Goal: Contribute content

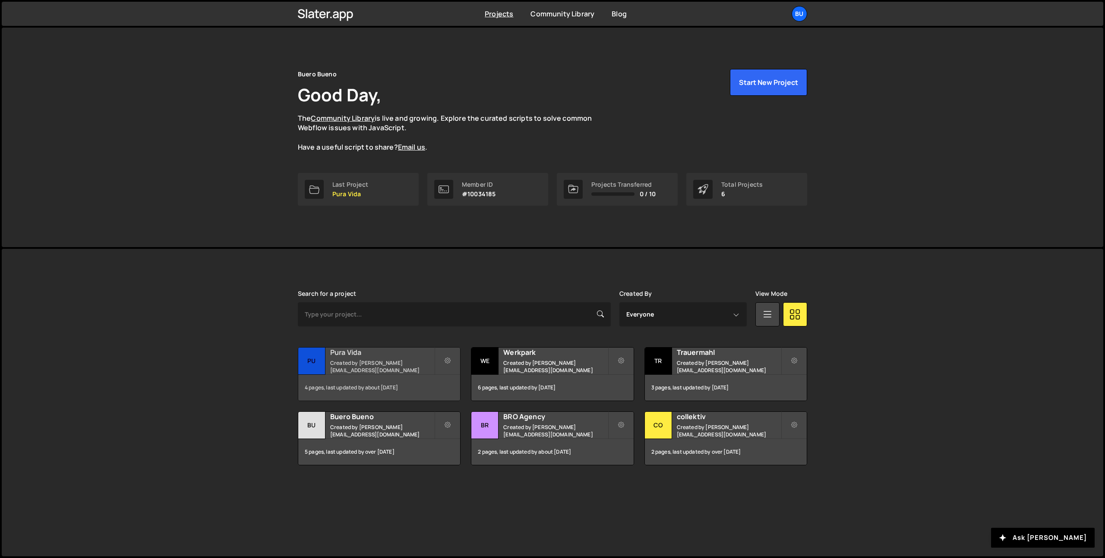
click at [369, 357] on h2 "Pura Vida" at bounding box center [382, 352] width 104 height 9
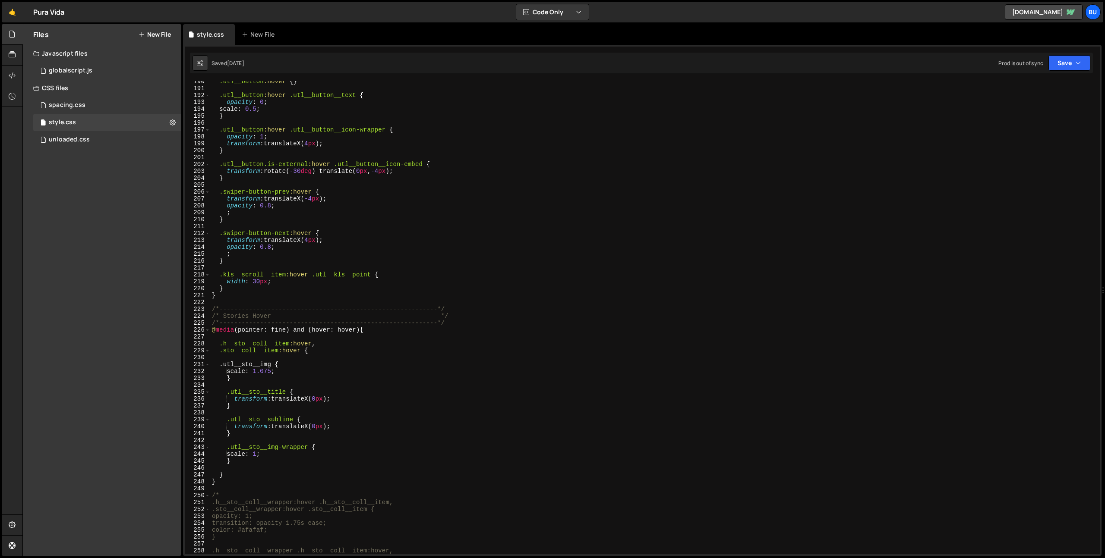
scroll to position [1308, 0]
type textarea "/*-----------------------------------------------------------*/"
click at [472, 321] on div ".utl__button :hover { } .utl__button :hover .utl__button__text { opacity : 0 ; …" at bounding box center [653, 321] width 886 height 487
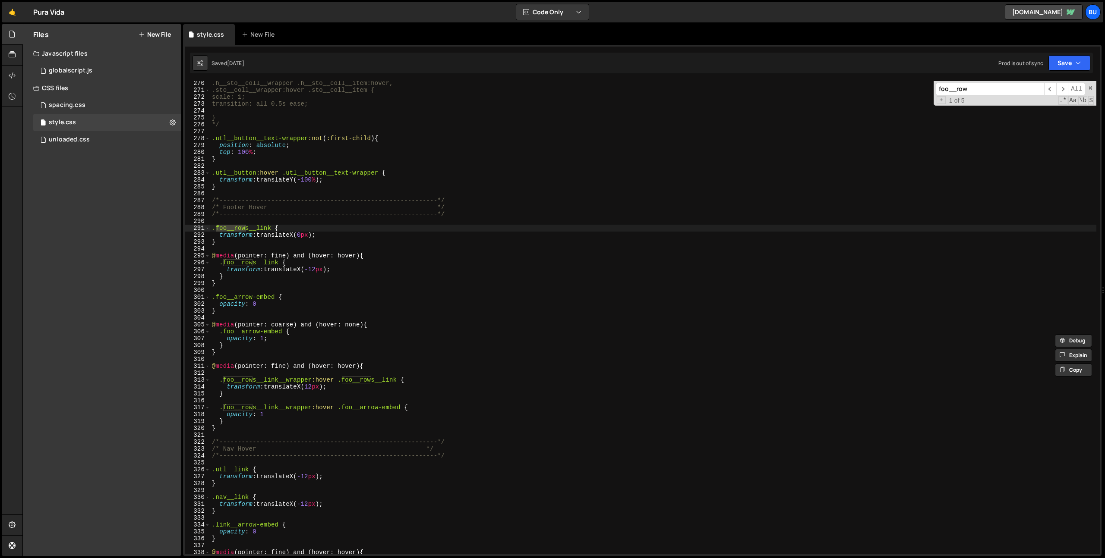
scroll to position [1859, 0]
click at [945, 89] on input "foo__row" at bounding box center [990, 89] width 108 height 13
type input "nav__link"
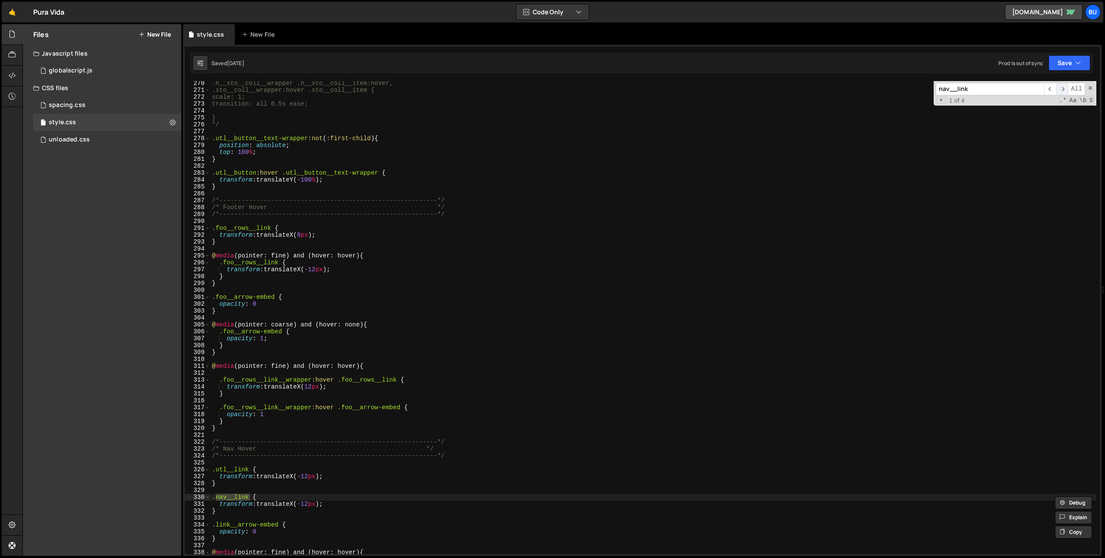
click at [1062, 87] on span "​" at bounding box center [1062, 89] width 12 height 13
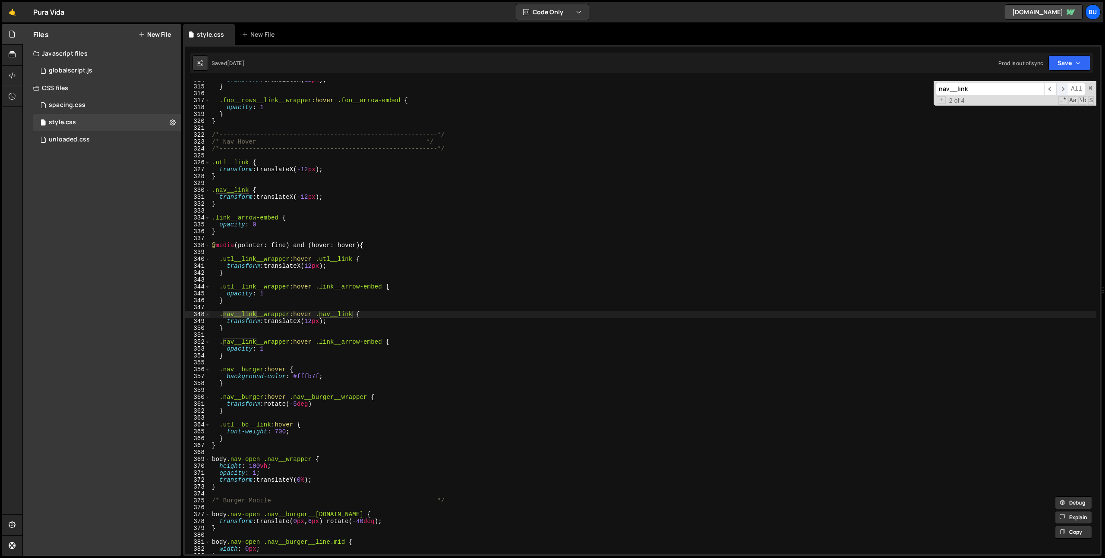
scroll to position [2166, 0]
click at [290, 338] on div "transform : translateX( 12 px ) ; } .foo__rows__link__wrapper :hover .foo__arro…" at bounding box center [653, 319] width 886 height 487
drag, startPoint x: 945, startPoint y: 88, endPoint x: 965, endPoint y: 93, distance: 20.4
click at [945, 88] on input "nav__link" at bounding box center [990, 89] width 108 height 13
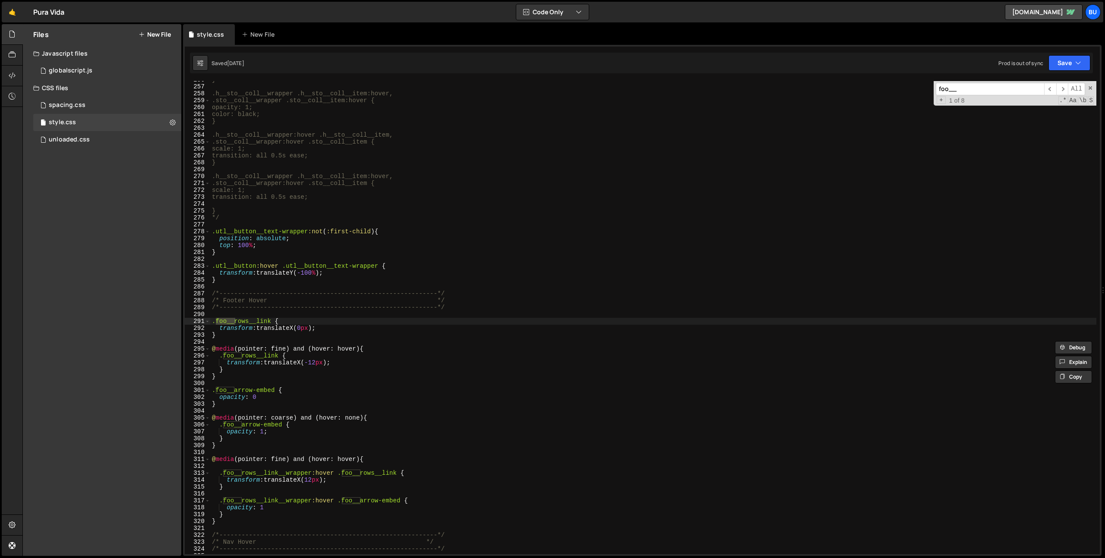
scroll to position [1766, 0]
type input "foo__row"
drag, startPoint x: 375, startPoint y: 349, endPoint x: 202, endPoint y: 348, distance: 173.0
click at [202, 348] on div "@media (pointer: fine) and (hover: hover) { 256 257 258 259 260 261 262 263 264…" at bounding box center [642, 317] width 915 height 473
click at [287, 373] on div "} .h__sto__coll__wrapper .h__sto__coll__item:hover, .sto__coll__wrapper .sto__c…" at bounding box center [653, 319] width 886 height 487
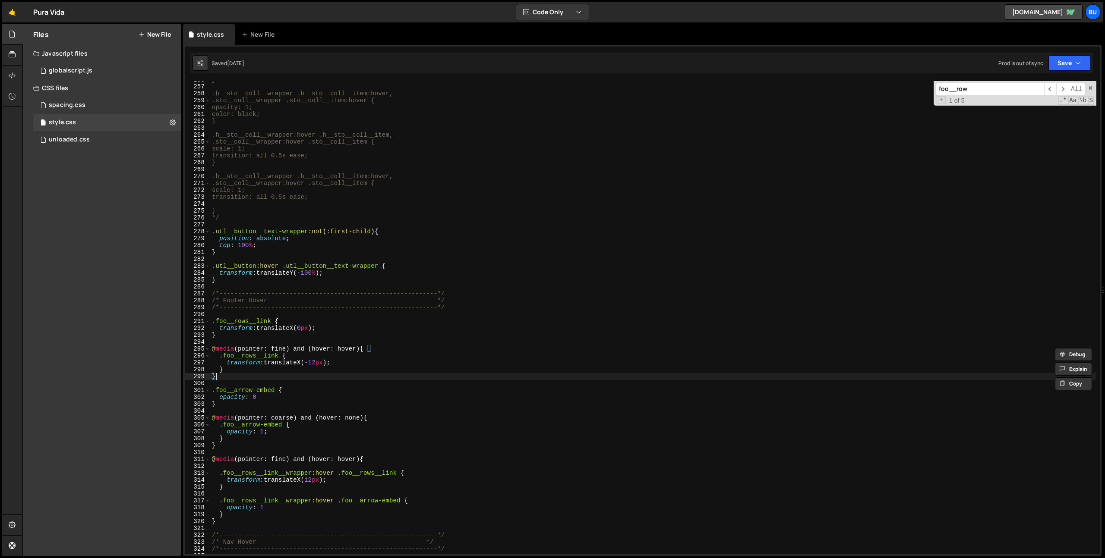
type textarea "}"
click at [971, 92] on input "foo__row" at bounding box center [990, 89] width 108 height 13
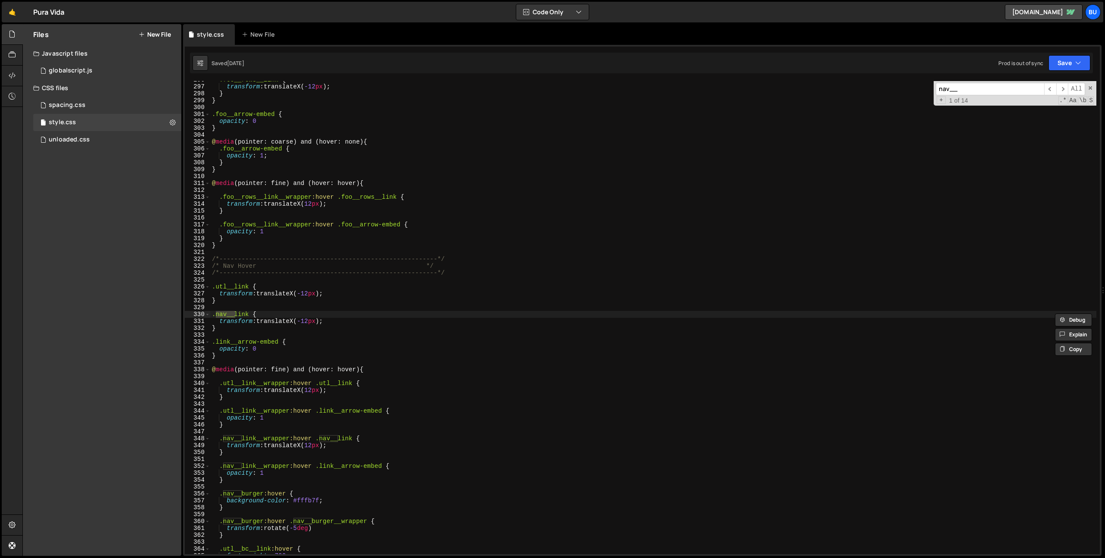
type input "nav__"
drag, startPoint x: 298, startPoint y: 306, endPoint x: 258, endPoint y: 308, distance: 39.3
click at [298, 306] on div ".foo__rows__link { transform : translateX( -12 px ) ; } } .foo__arrow-embed { o…" at bounding box center [653, 319] width 886 height 487
paste textarea "@media (pointer: fine) and (hover: hover) {"
type textarea "}"
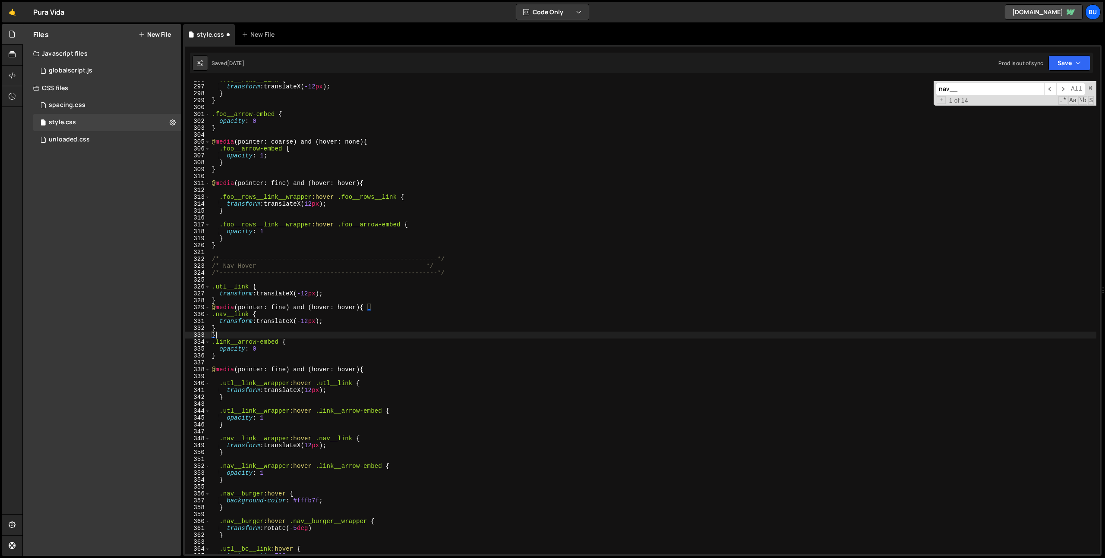
type textarea "}"
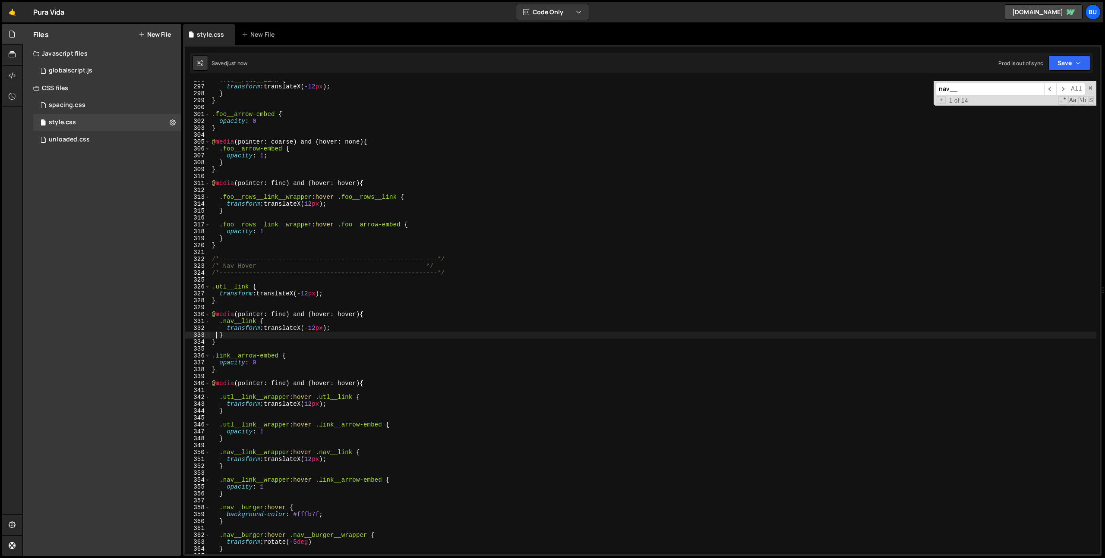
click at [224, 280] on div ".foo__rows__link { transform : translateX( -12 px ) ; } } .foo__arrow-embed { o…" at bounding box center [653, 319] width 886 height 487
paste textarea "@media (pointer: fine) and (hover: hover) {"
type textarea "@media (pointer: fine) and (hover: hover) {"
click at [226, 307] on div ".foo__rows__link { transform : translateX( -12 px ) ; } } .foo__arrow-embed { o…" at bounding box center [653, 319] width 886 height 487
type textarea "}"
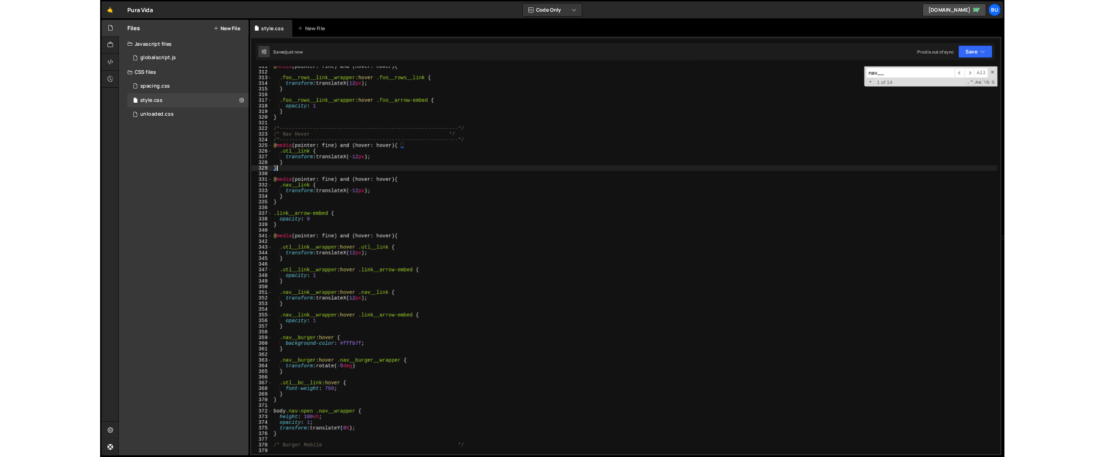
scroll to position [2144, 0]
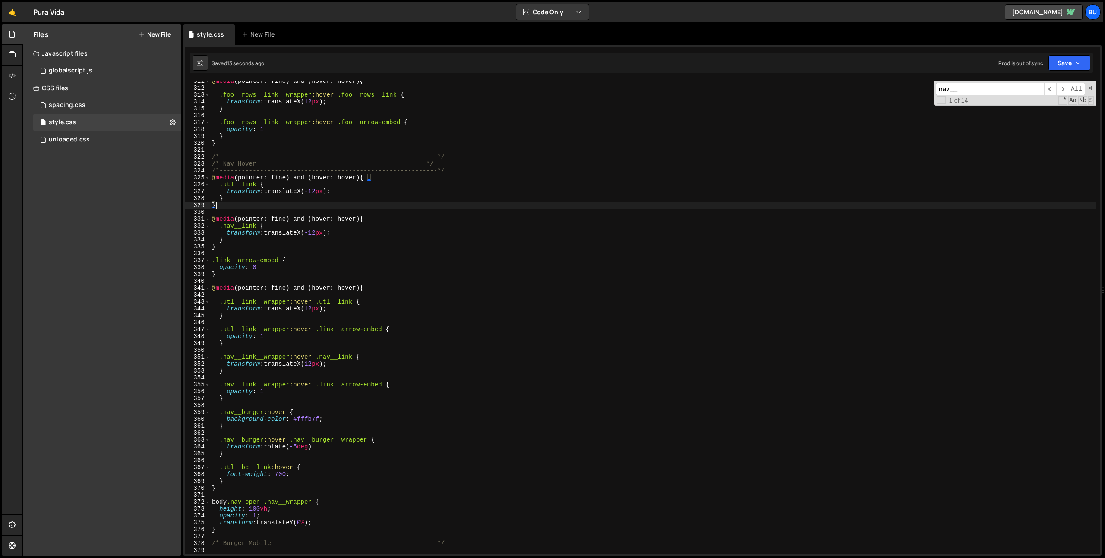
click at [253, 251] on div "@ media (pointer: fine) and (hover: hover) { .foo__rows__link__wrapper :hover .…" at bounding box center [653, 321] width 886 height 487
paste textarea "@media (pointer: fine) and (hover: hover) {"
type textarea "@media (pointer: fine) and (hover: hover) {"
click at [232, 281] on div "@ media (pointer: fine) and (hover: hover) { .foo__rows__link__wrapper :hover .…" at bounding box center [653, 321] width 886 height 487
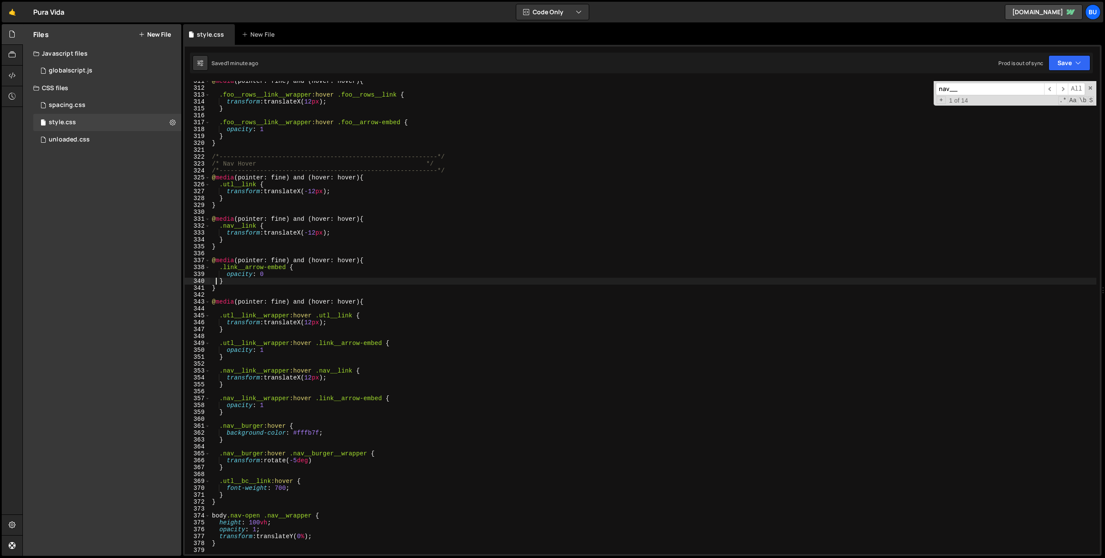
type textarea "}"
